Goal: Information Seeking & Learning: Learn about a topic

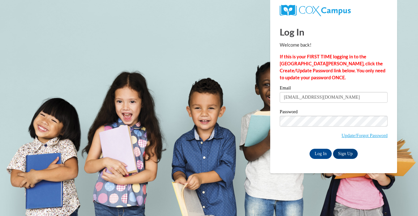
click at [324, 155] on input "Log In" at bounding box center [320, 154] width 22 height 10
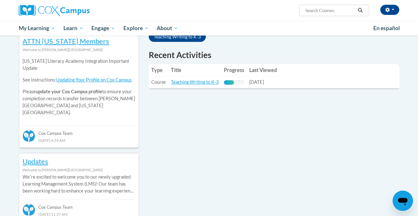
scroll to position [217, 0]
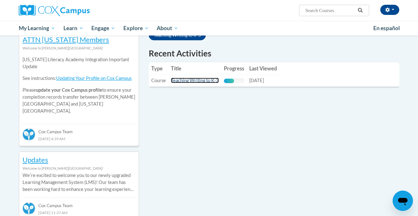
click at [205, 78] on link "Teaching Writing to K-3" at bounding box center [195, 80] width 48 height 5
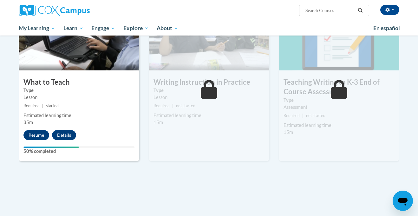
scroll to position [323, 0]
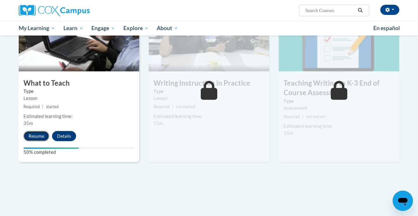
click at [31, 134] on button "Resume" at bounding box center [36, 136] width 26 height 10
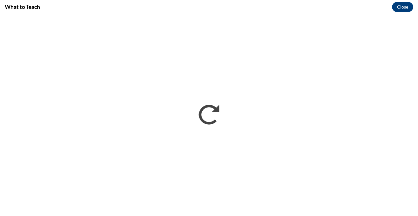
scroll to position [0, 0]
